Goal: Find specific page/section: Find specific page/section

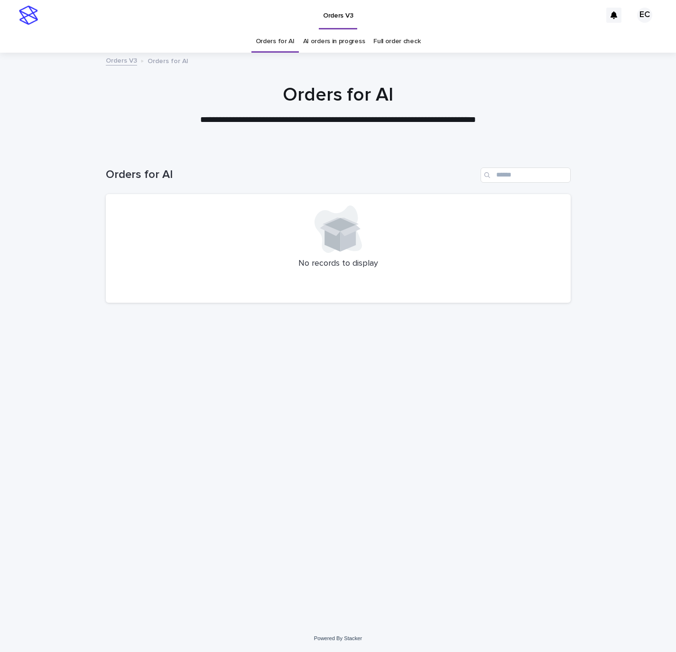
click at [454, 366] on div "Loading... Saving… Loading... Saving… Orders for AI No records to display" at bounding box center [338, 375] width 475 height 453
